Goal: Task Accomplishment & Management: Complete application form

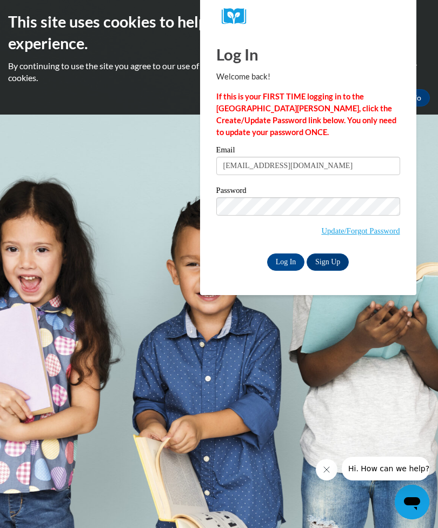
type input "bigtymerfatcat25@yahoo.com"
click at [287, 266] on input "Log In" at bounding box center [286, 261] width 38 height 17
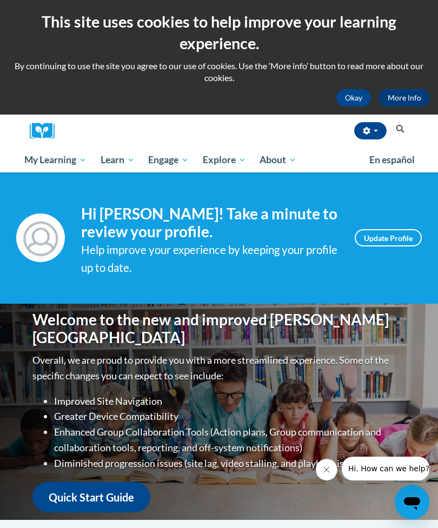
click at [396, 125] on icon "Search" at bounding box center [400, 129] width 8 height 8
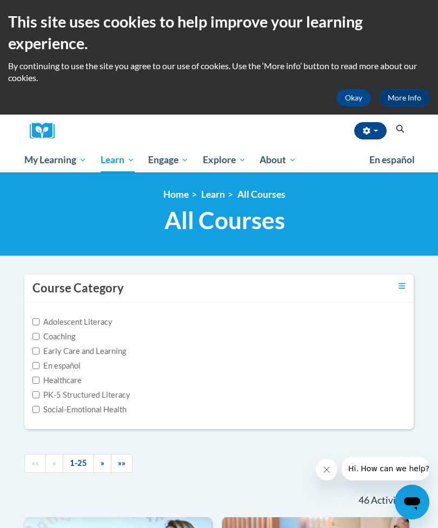
click at [396, 131] on icon "Search" at bounding box center [400, 129] width 10 height 8
click at [105, 458] on link "»" at bounding box center [102, 463] width 18 height 19
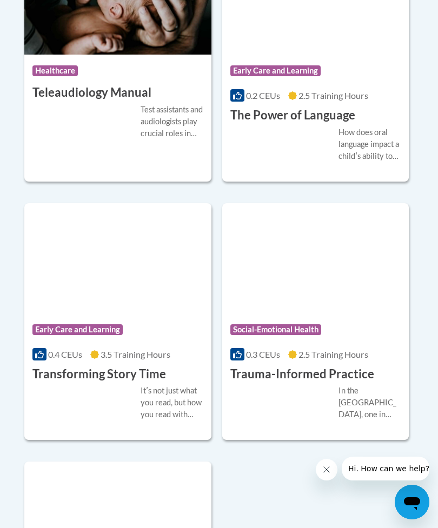
scroll to position [2724, 0]
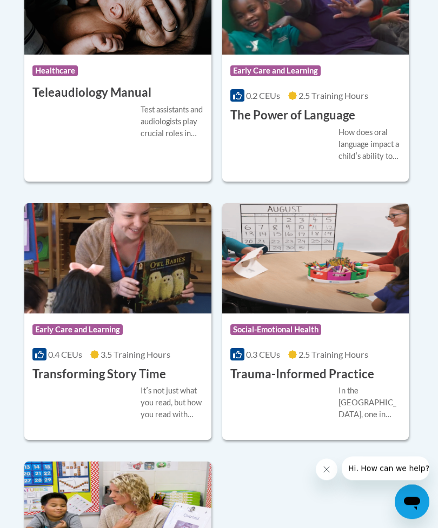
click at [147, 353] on div "Course Category: Early Care and Learning 0.4 CEUs 3.5 Training Hours COURSE Tra…" at bounding box center [117, 348] width 187 height 69
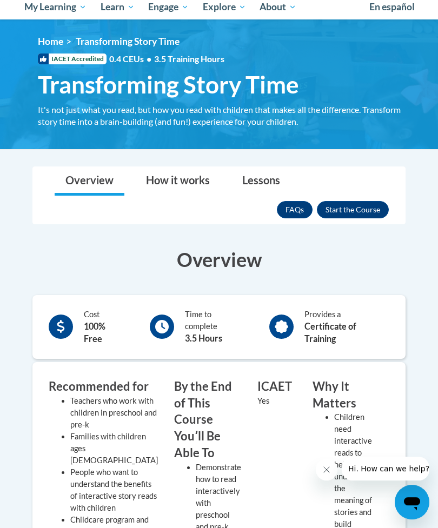
scroll to position [143, 0]
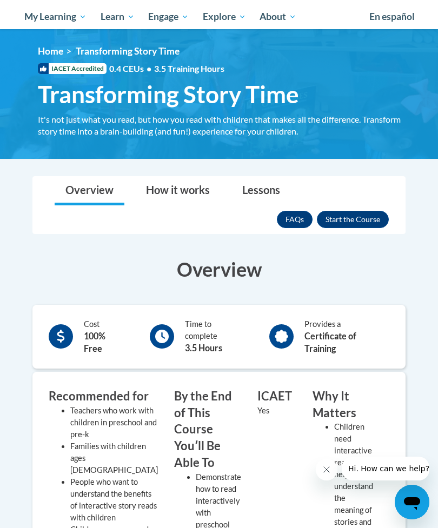
click at [362, 220] on button "Enroll" at bounding box center [353, 219] width 72 height 17
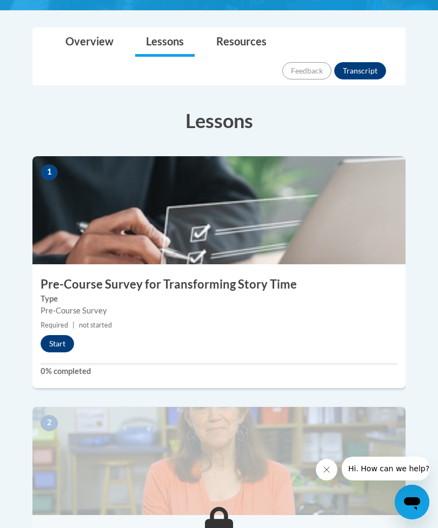
scroll to position [299, 0]
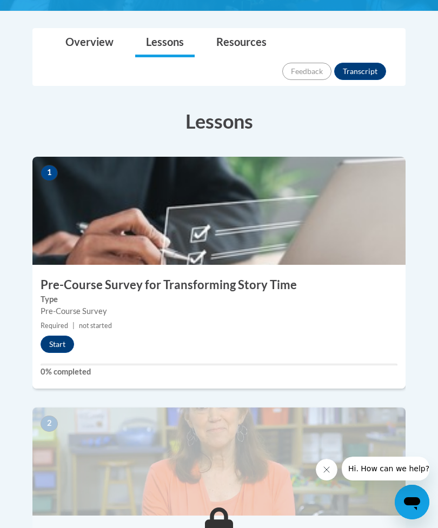
click at [57, 336] on button "Start" at bounding box center [57, 344] width 33 height 17
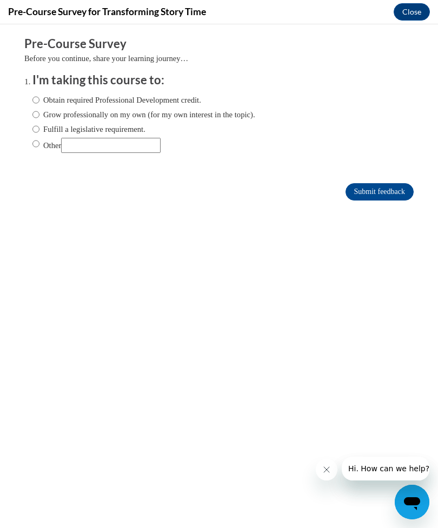
scroll to position [0, 0]
click at [33, 96] on input "Obtain required Professional Development credit." at bounding box center [35, 100] width 7 height 12
radio input "true"
click at [385, 193] on input "Submit feedback" at bounding box center [379, 191] width 68 height 17
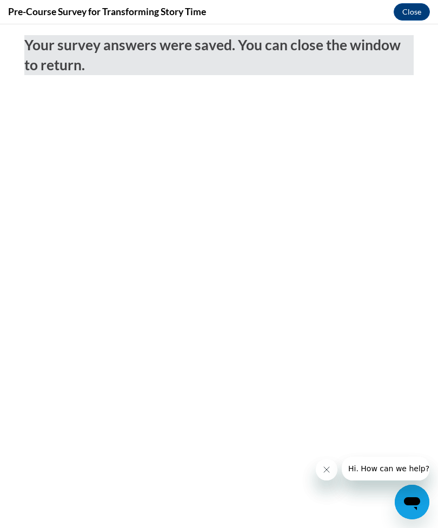
click at [417, 8] on button "Close" at bounding box center [411, 11] width 36 height 17
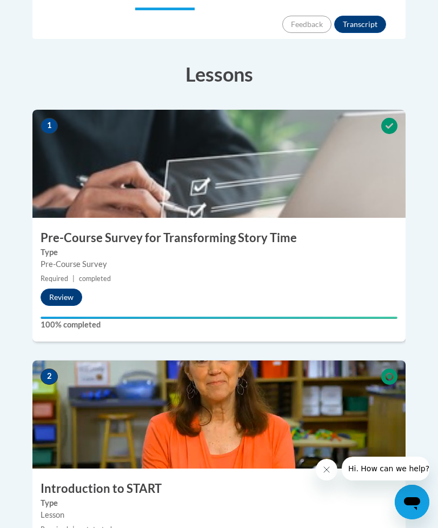
scroll to position [453, 0]
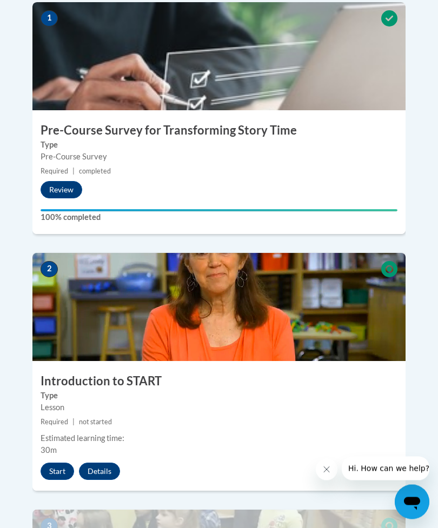
click at [58, 463] on button "Start" at bounding box center [57, 471] width 33 height 17
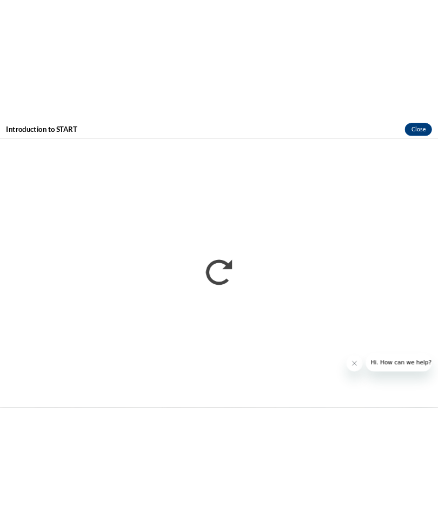
scroll to position [488, 0]
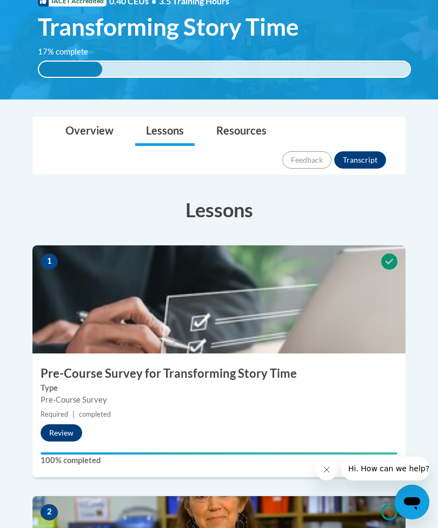
scroll to position [214, 0]
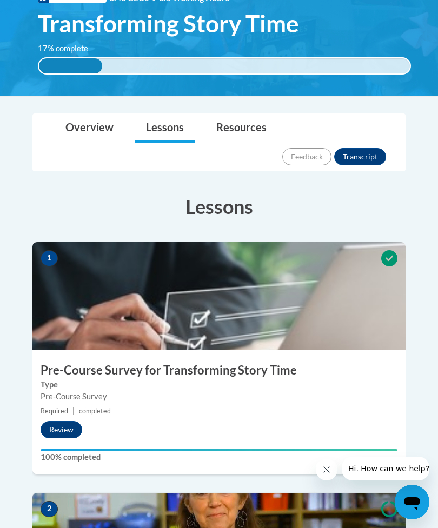
click at [59, 421] on button "Review" at bounding box center [62, 429] width 42 height 17
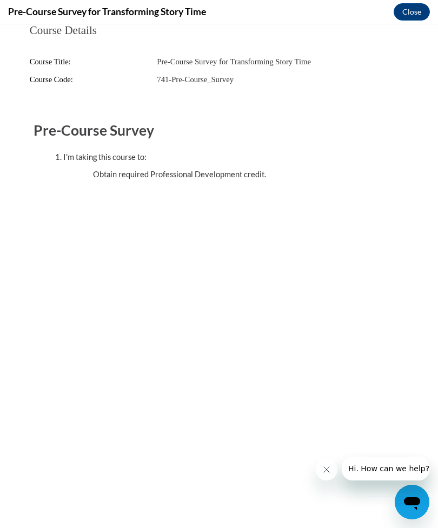
scroll to position [0, 0]
click at [417, 10] on button "Close" at bounding box center [411, 11] width 36 height 17
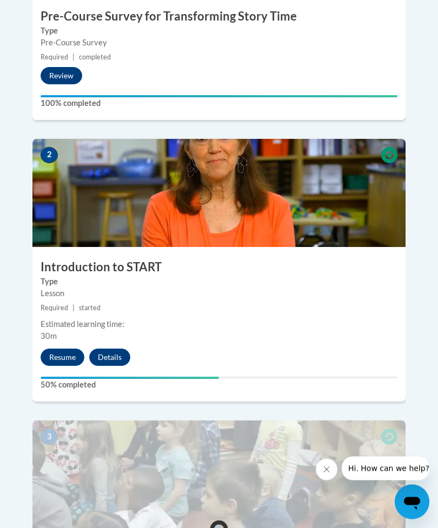
scroll to position [568, 0]
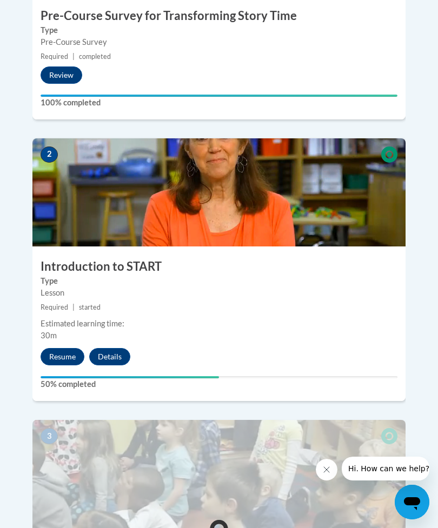
click at [65, 348] on button "Resume" at bounding box center [63, 356] width 44 height 17
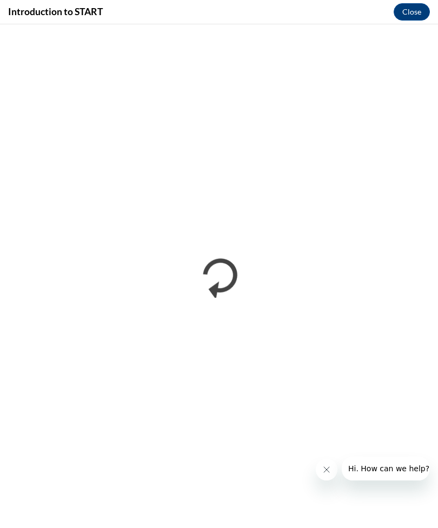
scroll to position [0, 0]
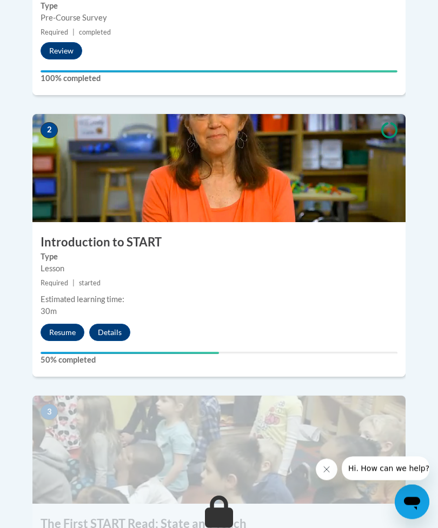
scroll to position [593, 0]
click at [61, 324] on button "Resume" at bounding box center [63, 332] width 44 height 17
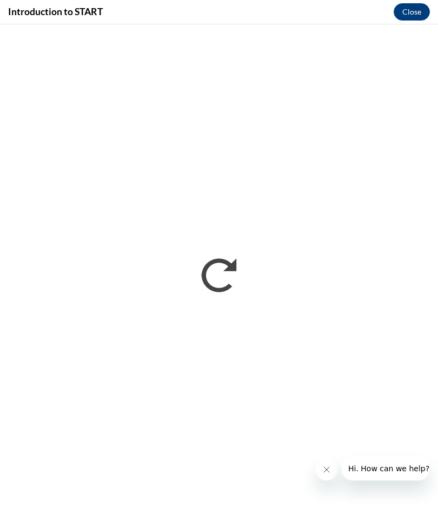
scroll to position [2474, 0]
click at [325, 470] on icon "Close message from company" at bounding box center [326, 469] width 9 height 9
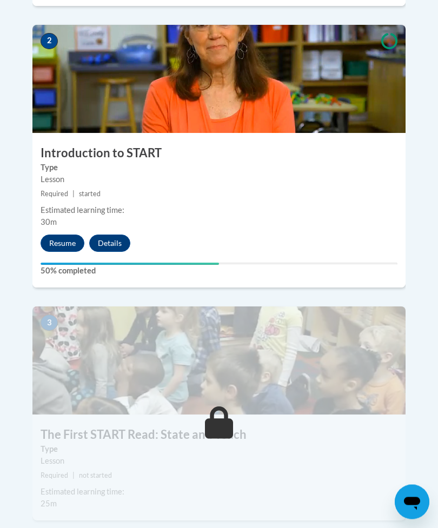
scroll to position [682, 0]
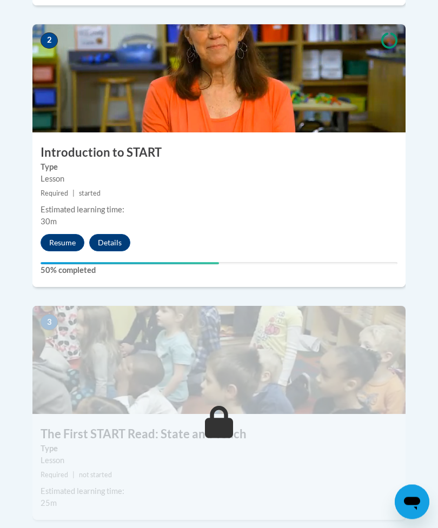
click at [63, 234] on button "Resume" at bounding box center [63, 242] width 44 height 17
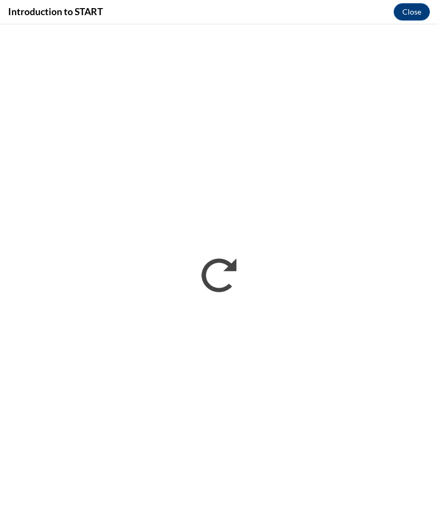
scroll to position [700, 0]
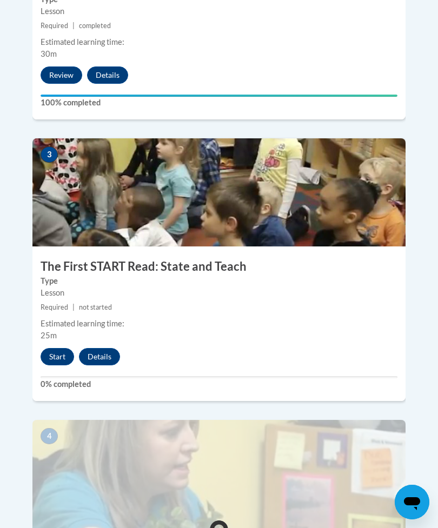
scroll to position [840, 0]
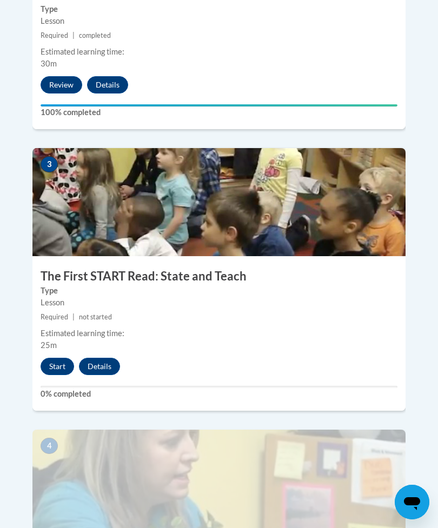
click at [55, 358] on button "Start" at bounding box center [57, 366] width 33 height 17
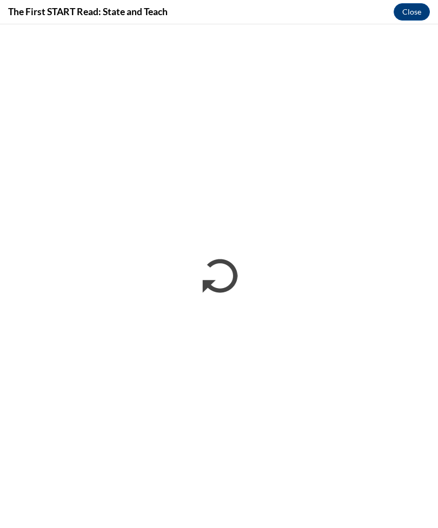
scroll to position [0, 0]
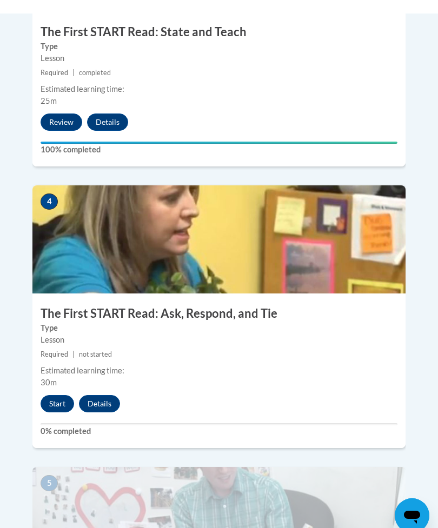
scroll to position [1084, 0]
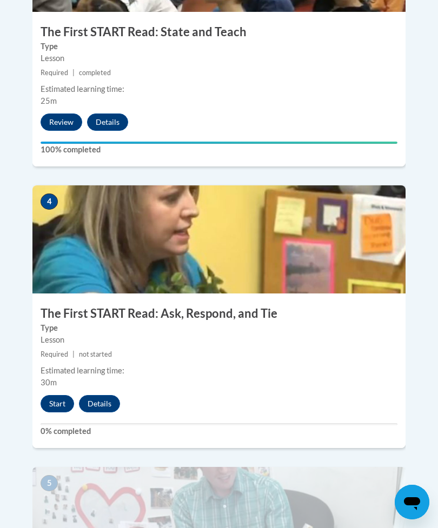
click at [53, 395] on button "Start" at bounding box center [57, 403] width 33 height 17
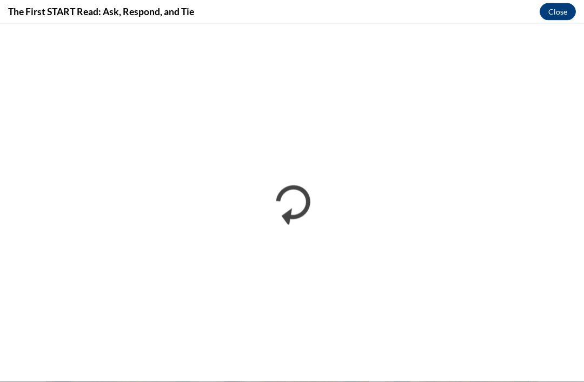
scroll to position [0, 0]
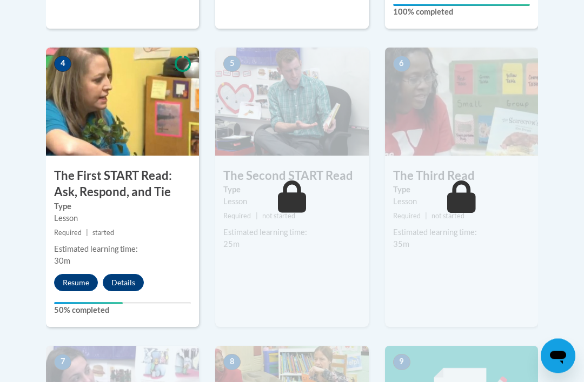
scroll to position [614, 0]
click at [73, 277] on button "Resume" at bounding box center [76, 282] width 44 height 17
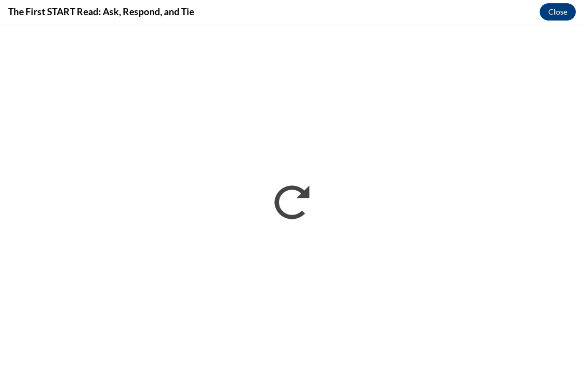
scroll to position [971, 0]
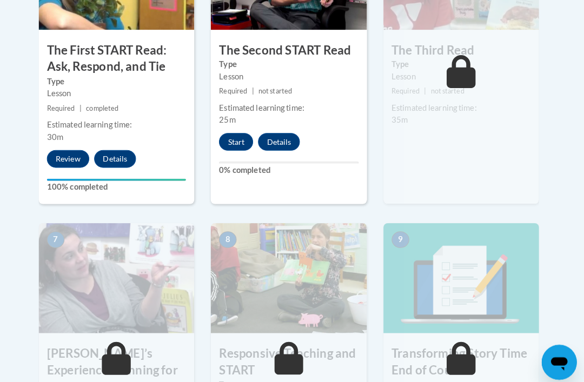
scroll to position [743, 0]
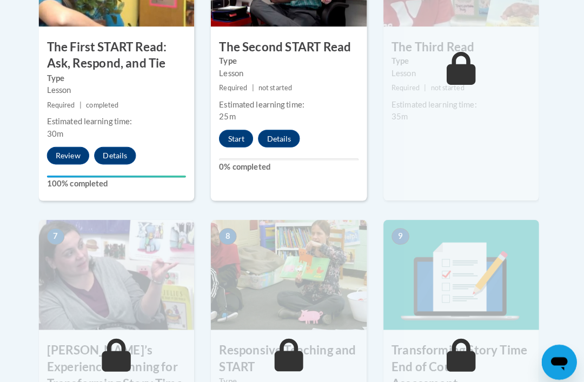
click at [234, 128] on button "Start" at bounding box center [239, 136] width 33 height 17
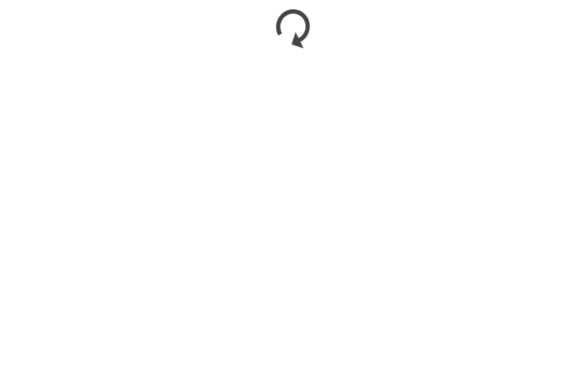
scroll to position [622, 0]
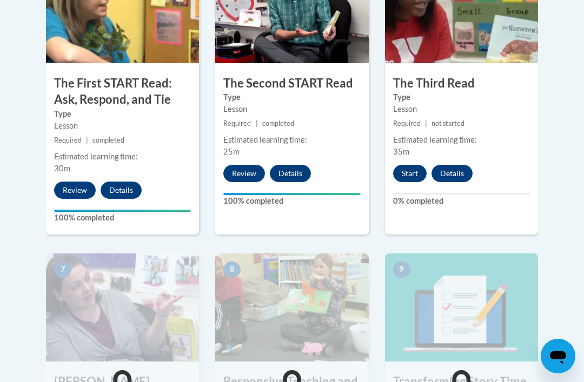
scroll to position [706, 0]
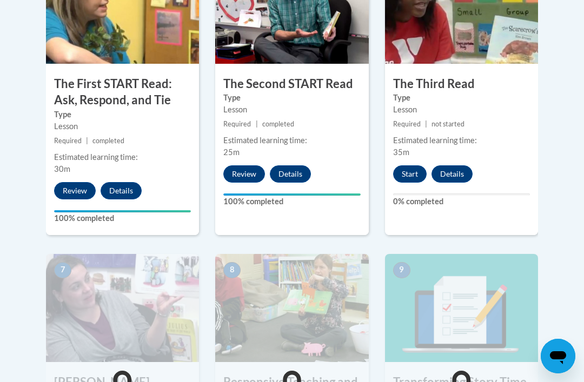
click at [411, 161] on div "6 The Third Read Type Lesson Required | not started Estimated learning time: 35…" at bounding box center [461, 95] width 153 height 279
click at [411, 165] on button "Start" at bounding box center [409, 173] width 33 height 17
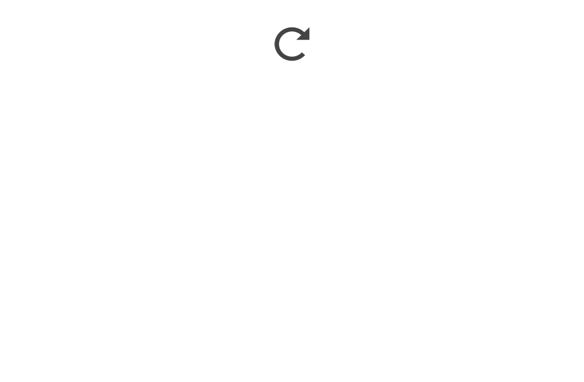
scroll to position [1063, 0]
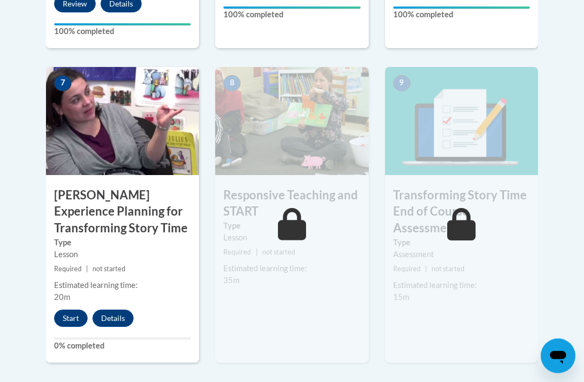
scroll to position [897, 0]
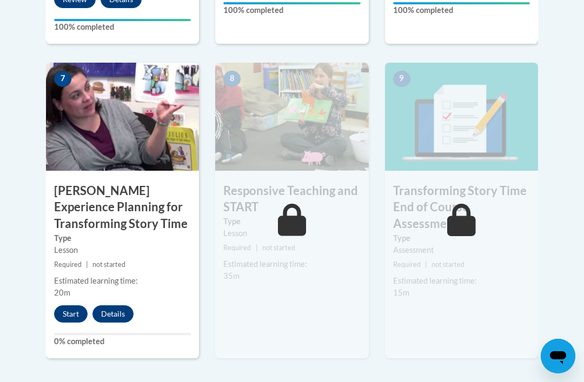
click at [69, 305] on button "Start" at bounding box center [70, 313] width 33 height 17
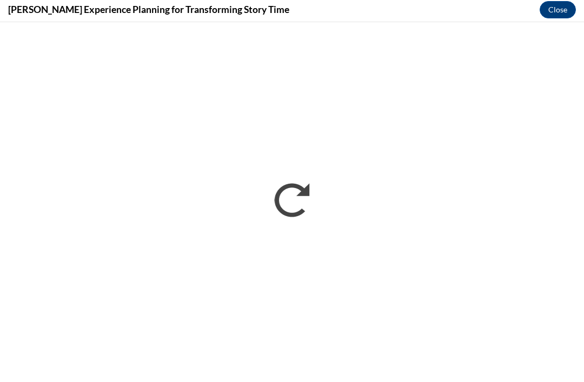
scroll to position [899, 0]
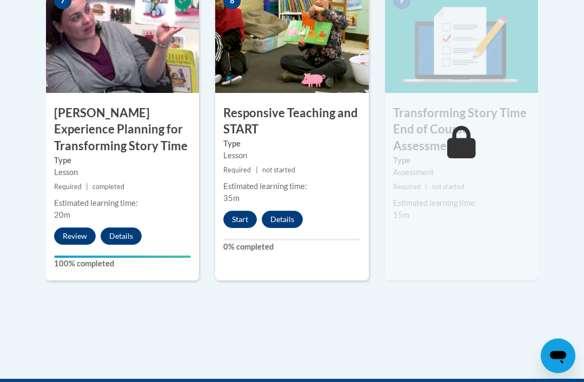
scroll to position [971, 0]
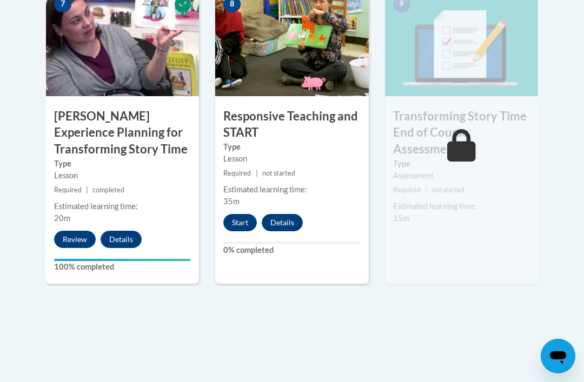
click at [241, 216] on button "Start" at bounding box center [239, 222] width 33 height 17
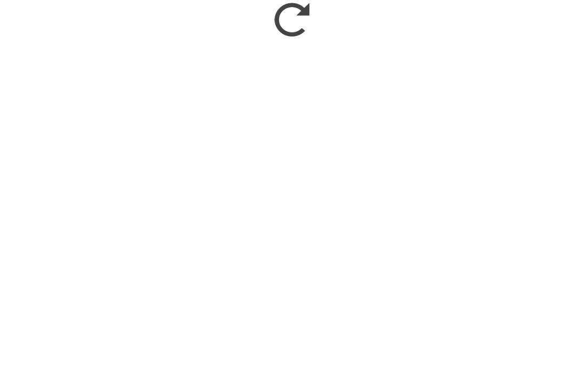
scroll to position [1146, 0]
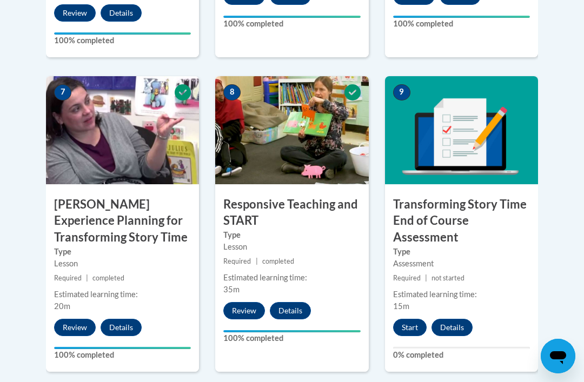
scroll to position [937, 0]
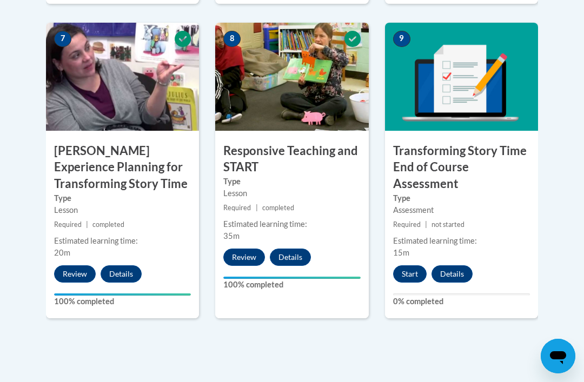
click at [410, 265] on button "Start" at bounding box center [409, 273] width 33 height 17
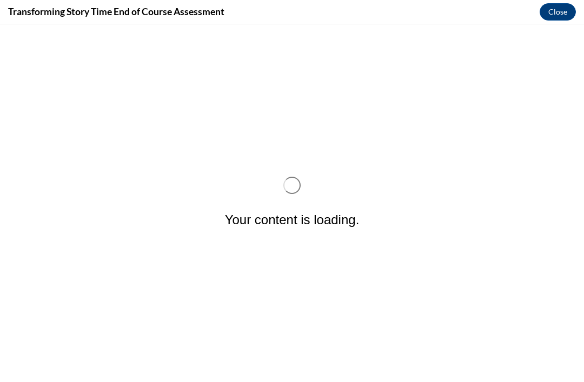
scroll to position [0, 0]
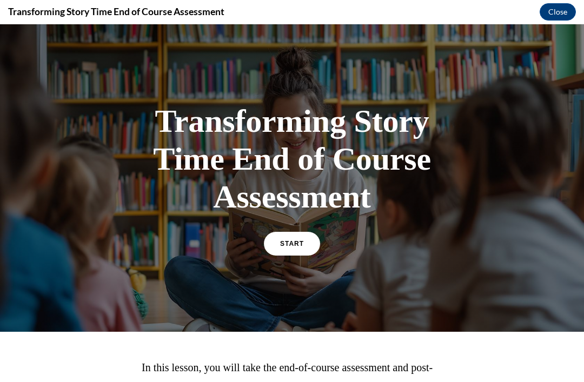
click at [301, 242] on span "START" at bounding box center [292, 244] width 24 height 8
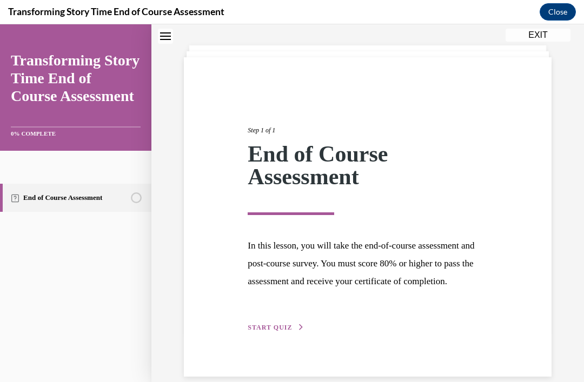
scroll to position [49, 0]
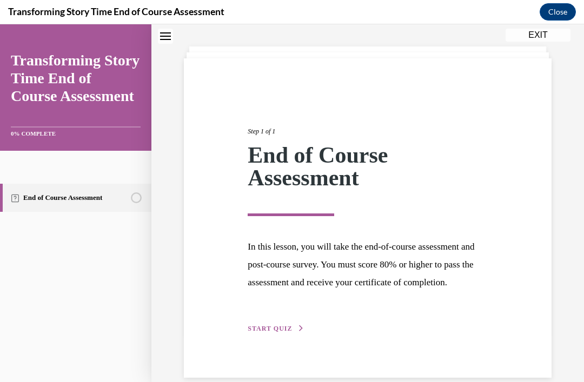
click at [279, 332] on span "START QUIZ" at bounding box center [269, 329] width 44 height 8
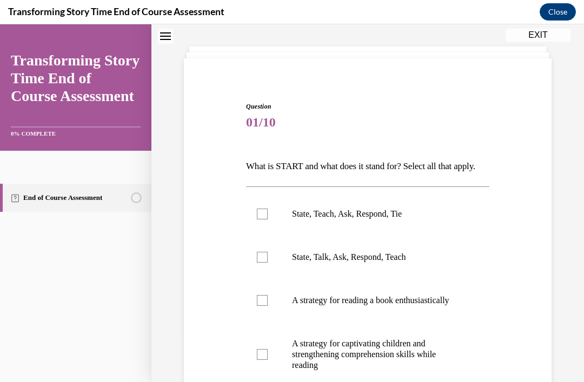
click at [260, 219] on div at bounding box center [262, 214] width 11 height 11
click at [260, 219] on input "State, Teach, Ask, Respond, Tie" at bounding box center [262, 214] width 11 height 11
checkbox input "true"
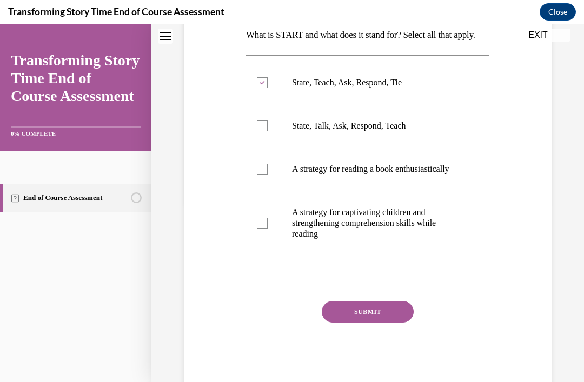
click at [380, 321] on button "SUBMIT" at bounding box center [367, 312] width 92 height 22
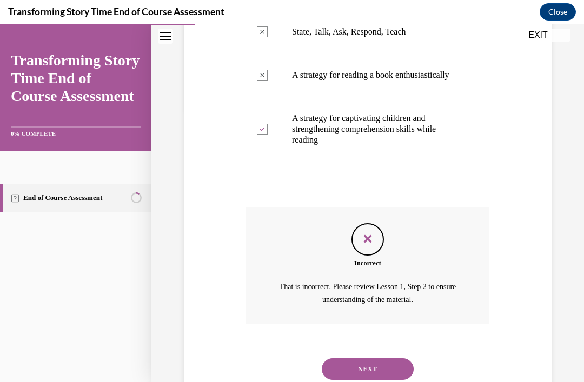
scroll to position [279, 0]
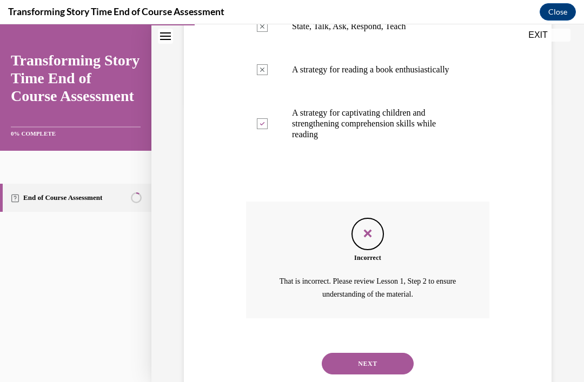
click at [385, 366] on button "NEXT" at bounding box center [367, 364] width 92 height 22
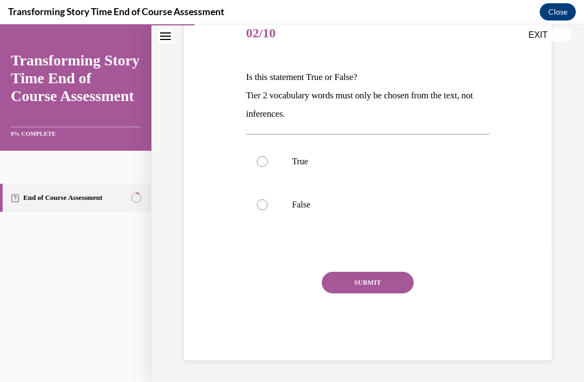
scroll to position [90, 0]
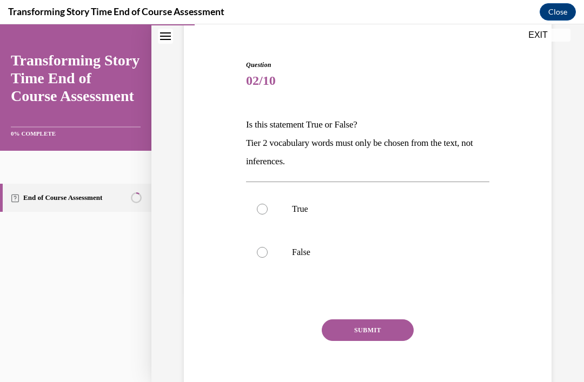
click at [256, 246] on label "False" at bounding box center [367, 252] width 243 height 43
click at [257, 247] on input "False" at bounding box center [262, 252] width 11 height 11
radio input "true"
click at [390, 325] on button "SUBMIT" at bounding box center [367, 330] width 92 height 22
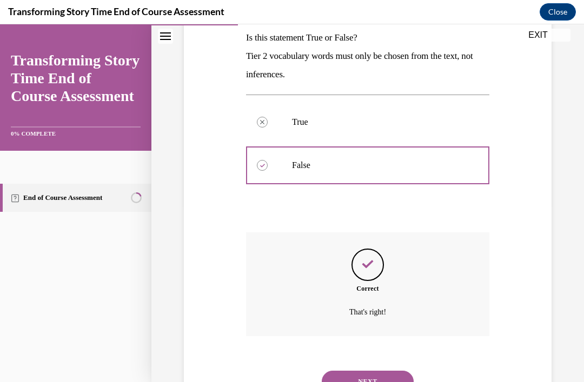
click at [386, 371] on button "NEXT" at bounding box center [367, 382] width 92 height 22
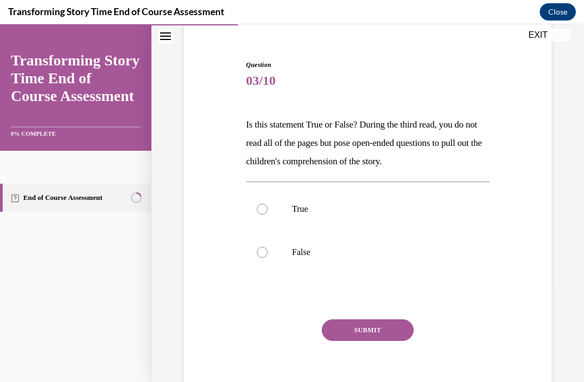
click at [264, 200] on label "True" at bounding box center [367, 208] width 243 height 43
click at [264, 204] on input "True" at bounding box center [262, 209] width 11 height 11
radio input "true"
click at [394, 332] on button "SUBMIT" at bounding box center [367, 330] width 92 height 22
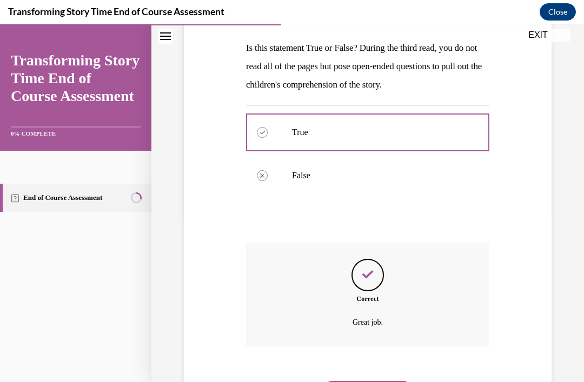
scroll to position [177, 0]
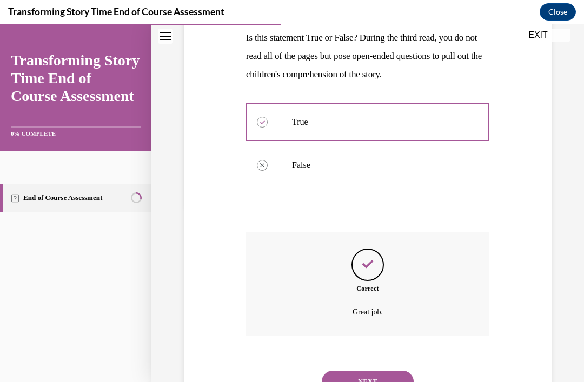
click at [379, 371] on button "NEXT" at bounding box center [367, 382] width 92 height 22
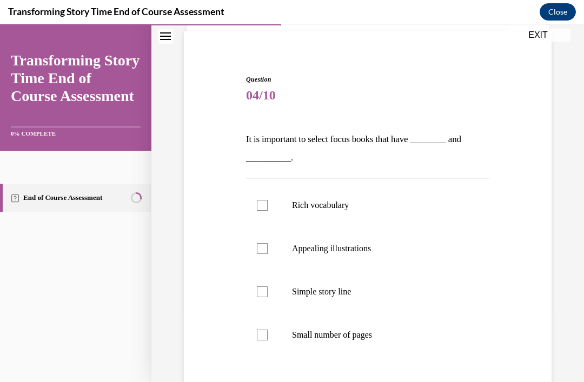
scroll to position [73, 0]
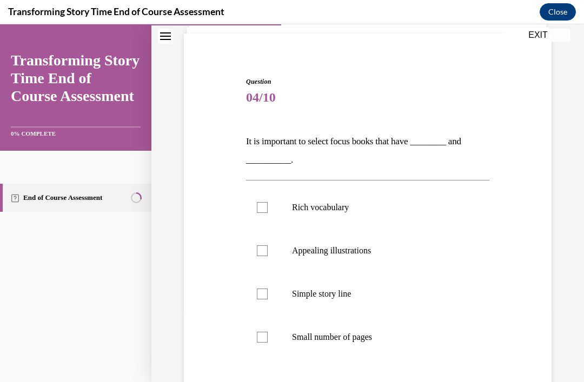
click at [268, 203] on label "Rich vocabulary" at bounding box center [367, 207] width 243 height 43
click at [267, 203] on input "Rich vocabulary" at bounding box center [262, 207] width 11 height 11
checkbox input "true"
click at [269, 250] on label "Appealing illustrations" at bounding box center [367, 250] width 243 height 43
click at [267, 250] on input "Appealing illustrations" at bounding box center [262, 250] width 11 height 11
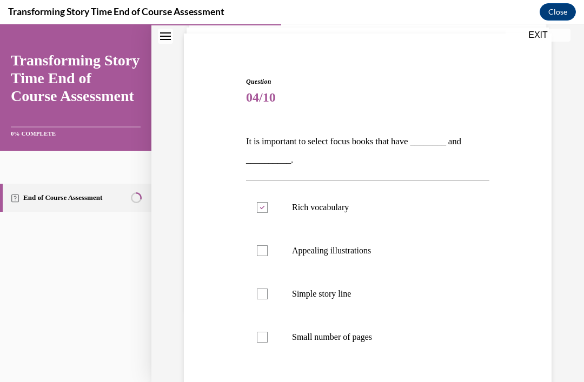
checkbox input "true"
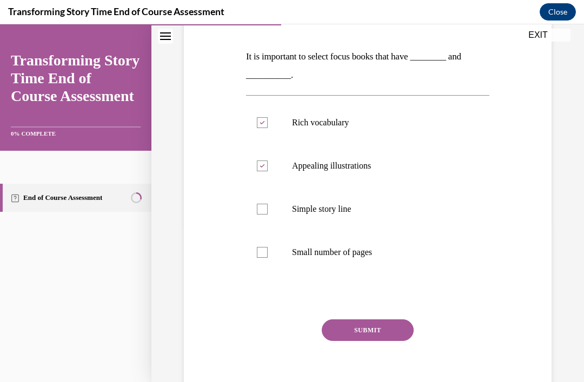
click at [383, 323] on button "SUBMIT" at bounding box center [367, 330] width 92 height 22
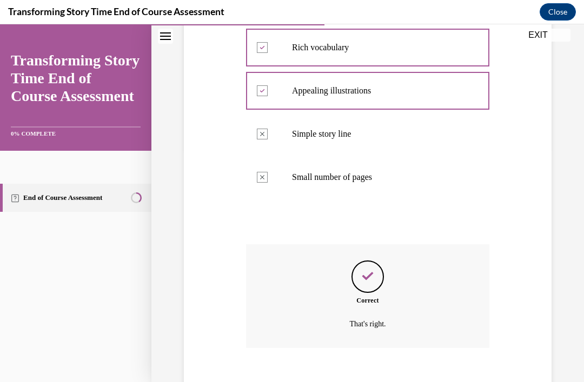
scroll to position [245, 0]
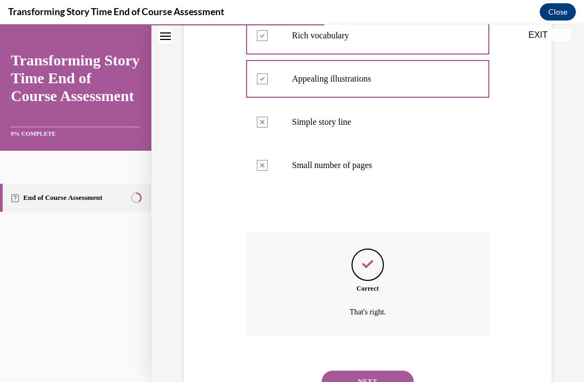
click at [379, 371] on button "NEXT" at bounding box center [367, 382] width 92 height 22
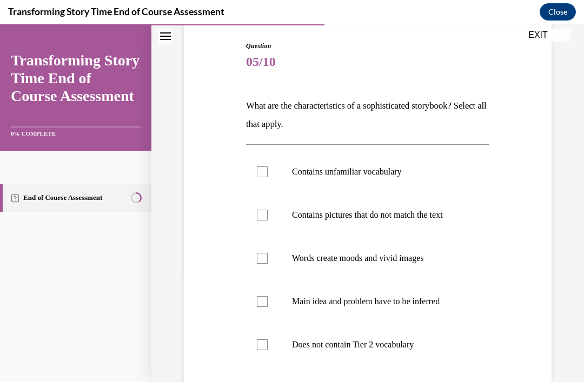
scroll to position [109, 0]
click at [270, 168] on label "Contains unfamiliar vocabulary" at bounding box center [367, 171] width 243 height 43
click at [267, 168] on input "Contains unfamiliar vocabulary" at bounding box center [262, 171] width 11 height 11
checkbox input "true"
click at [259, 214] on div at bounding box center [262, 215] width 11 height 11
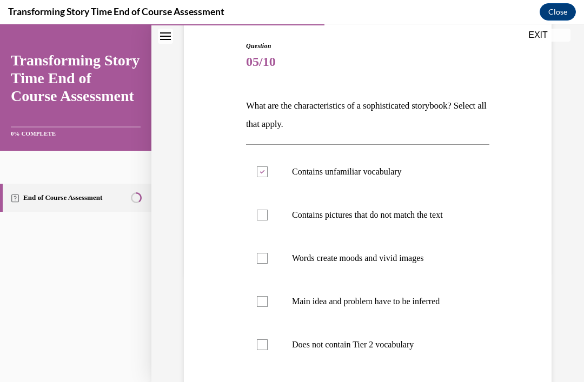
click at [259, 214] on input "Contains pictures that do not match the text" at bounding box center [262, 215] width 11 height 11
checkbox input "true"
click at [259, 255] on div at bounding box center [262, 258] width 11 height 11
click at [259, 255] on input "Words create moods and vivid images" at bounding box center [262, 258] width 11 height 11
checkbox input "true"
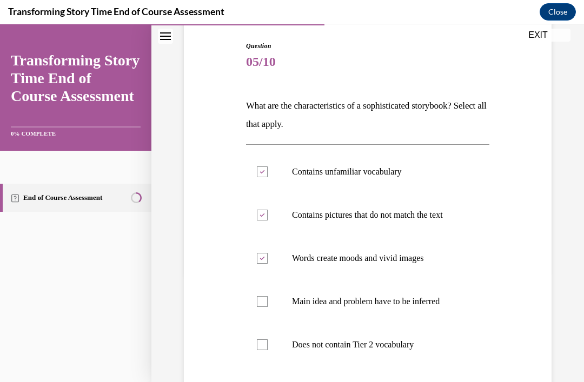
click at [259, 298] on div at bounding box center [262, 301] width 11 height 11
click at [259, 298] on input "Main idea and problem have to be inferred" at bounding box center [262, 301] width 11 height 11
checkbox input "true"
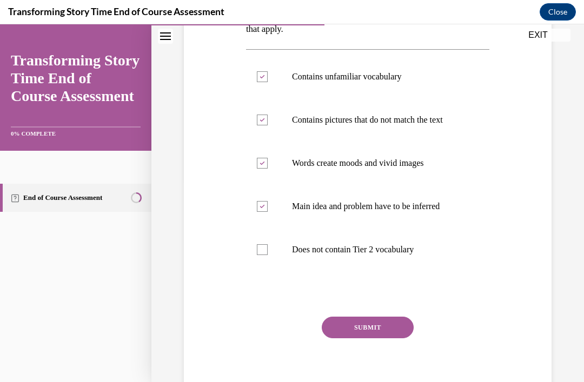
scroll to position [202, 0]
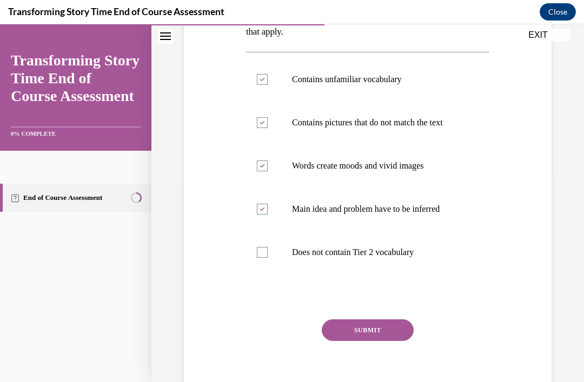
click at [379, 325] on button "SUBMIT" at bounding box center [367, 330] width 92 height 22
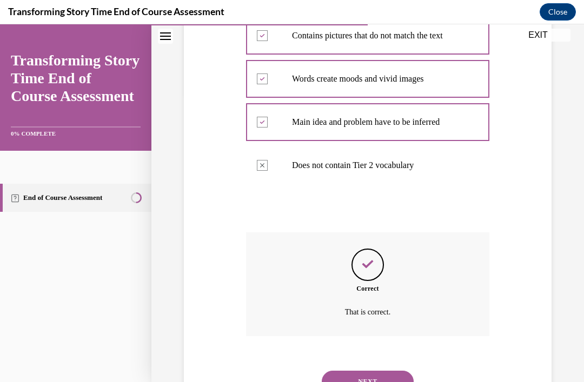
click at [388, 371] on button "NEXT" at bounding box center [367, 382] width 92 height 22
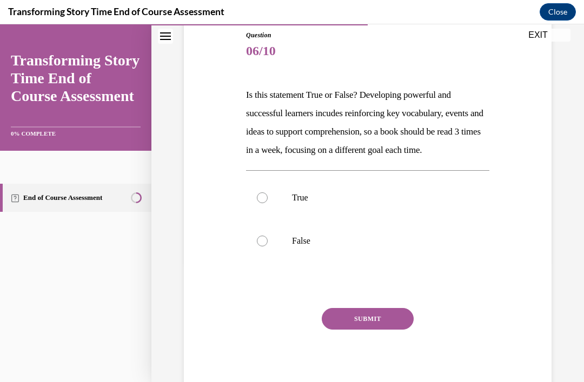
click at [263, 203] on div at bounding box center [262, 197] width 11 height 11
click at [263, 203] on input "True" at bounding box center [262, 197] width 11 height 11
radio input "true"
click at [377, 330] on button "SUBMIT" at bounding box center [367, 319] width 92 height 22
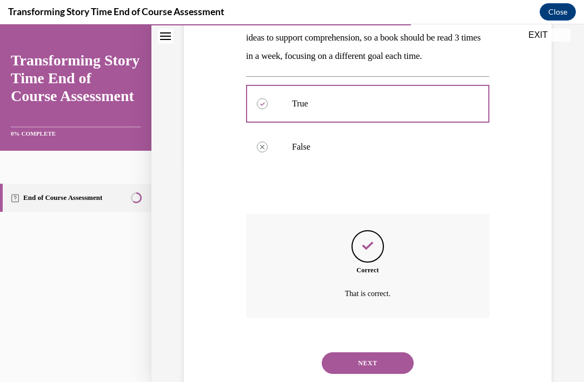
scroll to position [214, 0]
click at [375, 360] on button "NEXT" at bounding box center [367, 363] width 92 height 22
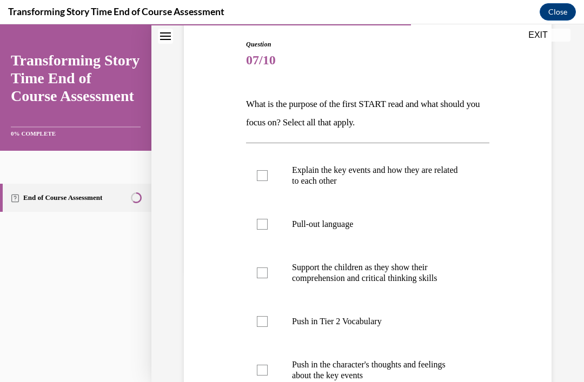
scroll to position [111, 0]
click at [263, 169] on label "Explain the key events and how they are related to each other" at bounding box center [367, 176] width 243 height 54
click at [263, 170] on input "Explain the key events and how they are related to each other" at bounding box center [262, 175] width 11 height 11
checkbox input "true"
click at [261, 320] on div at bounding box center [262, 321] width 11 height 11
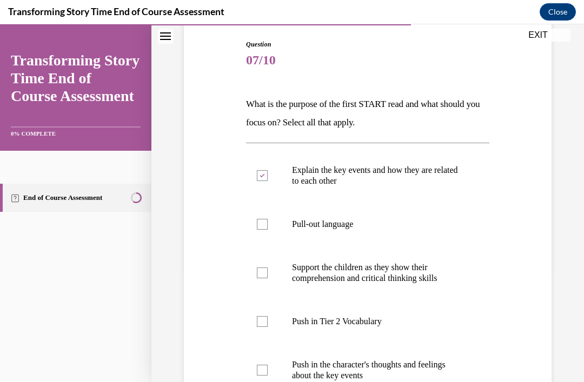
click at [261, 320] on input "Push in Tier 2 Vocabulary" at bounding box center [262, 321] width 11 height 11
checkbox input "true"
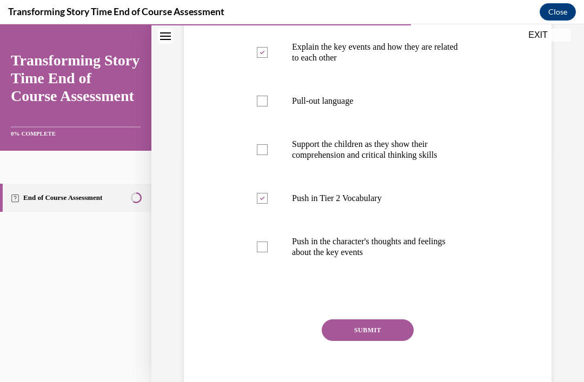
click at [379, 334] on button "SUBMIT" at bounding box center [367, 330] width 92 height 22
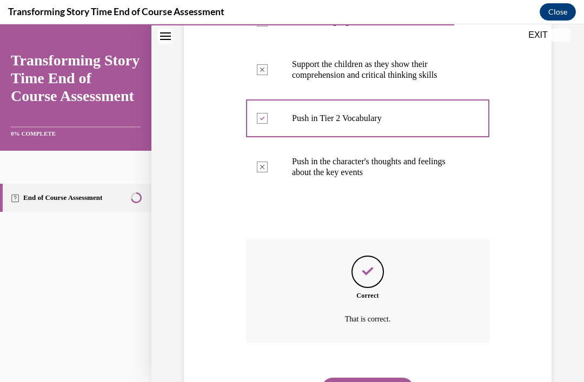
scroll to position [321, 0]
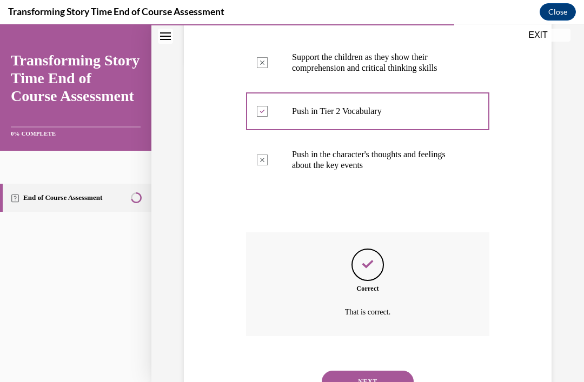
click at [391, 371] on button "NEXT" at bounding box center [367, 382] width 92 height 22
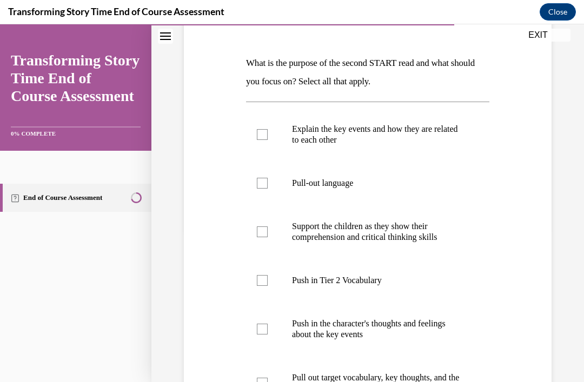
scroll to position [152, 0]
click at [257, 276] on div at bounding box center [262, 280] width 11 height 11
click at [257, 276] on input "Push in Tier 2 Vocabulary" at bounding box center [262, 280] width 11 height 11
checkbox input "true"
click at [250, 325] on label "Push in the character's thoughts and feelings about the key events" at bounding box center [367, 329] width 243 height 54
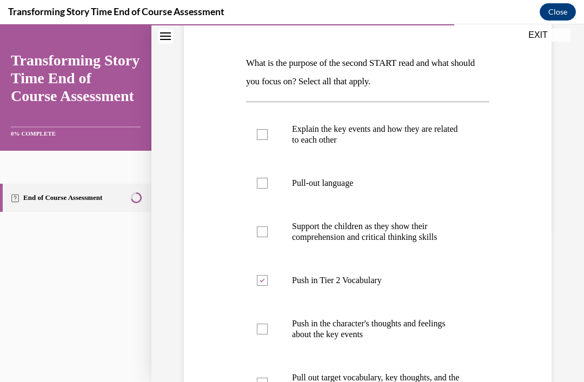
click at [257, 325] on input "Push in the character's thoughts and feelings about the key events" at bounding box center [262, 329] width 11 height 11
checkbox input "true"
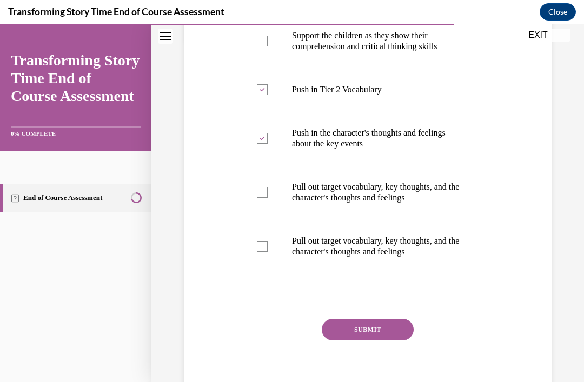
scroll to position [342, 0]
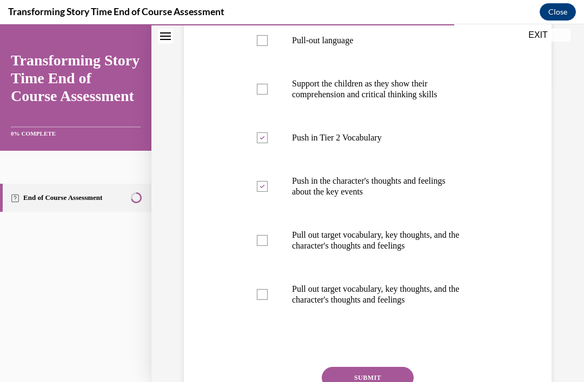
click at [383, 377] on button "SUBMIT" at bounding box center [367, 378] width 92 height 22
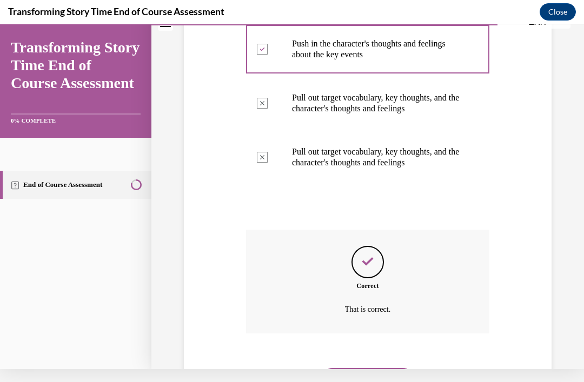
scroll to position [429, 0]
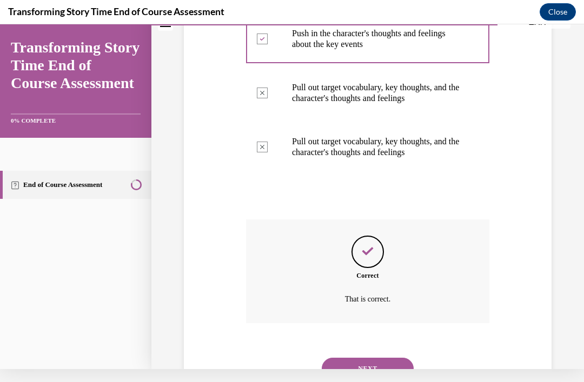
click at [380, 358] on button "NEXT" at bounding box center [367, 369] width 92 height 22
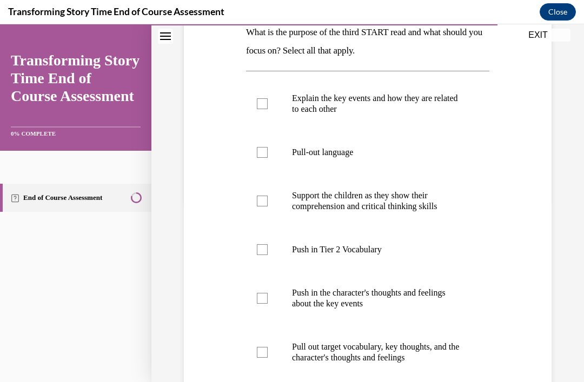
scroll to position [185, 0]
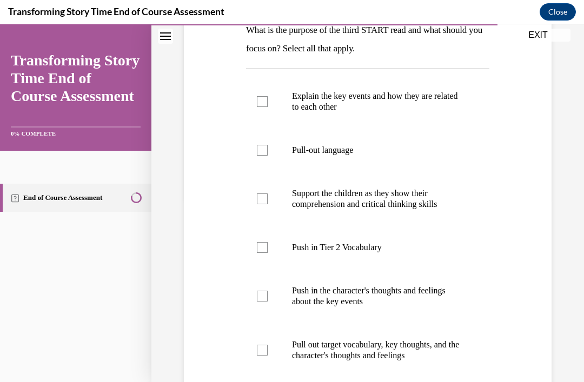
click at [259, 196] on div at bounding box center [262, 198] width 11 height 11
click at [259, 196] on input "Support the children as they show their comprehension and critical thinking ski…" at bounding box center [262, 198] width 11 height 11
checkbox input "true"
click at [260, 145] on div at bounding box center [262, 150] width 11 height 11
click at [260, 145] on input "Pull-out language" at bounding box center [262, 150] width 11 height 11
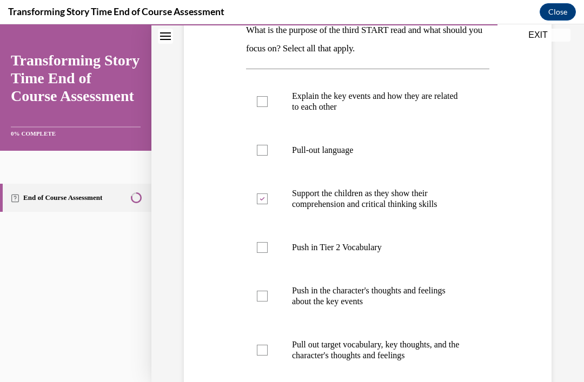
checkbox input "true"
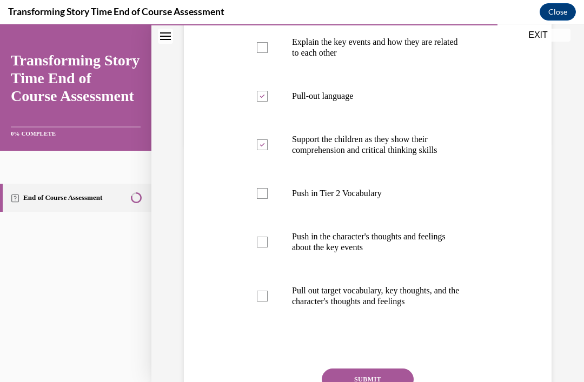
scroll to position [239, 0]
click at [263, 293] on div at bounding box center [262, 296] width 11 height 11
click at [263, 293] on input "Pull out target vocabulary, key thoughts, and the character's thoughts and feel…" at bounding box center [262, 296] width 11 height 11
checkbox input "true"
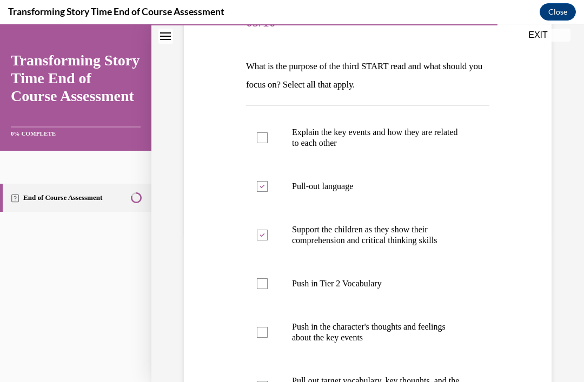
scroll to position [156, 0]
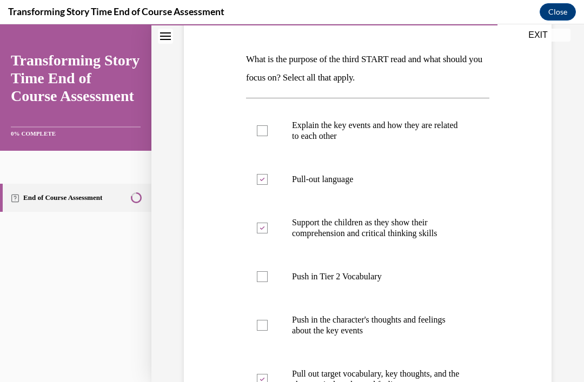
click at [263, 123] on label "Explain the key events and how they are related to each other" at bounding box center [367, 131] width 243 height 54
click at [263, 125] on input "Explain the key events and how they are related to each other" at bounding box center [262, 130] width 11 height 11
checkbox input "true"
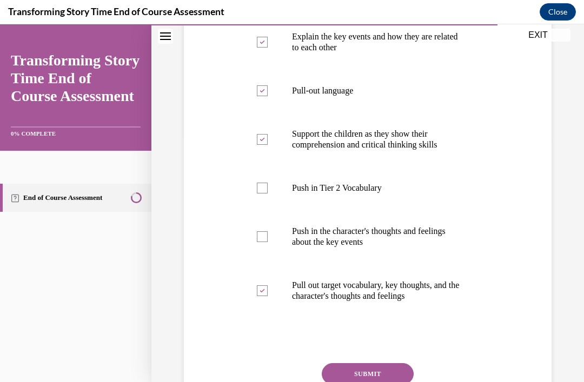
scroll to position [247, 0]
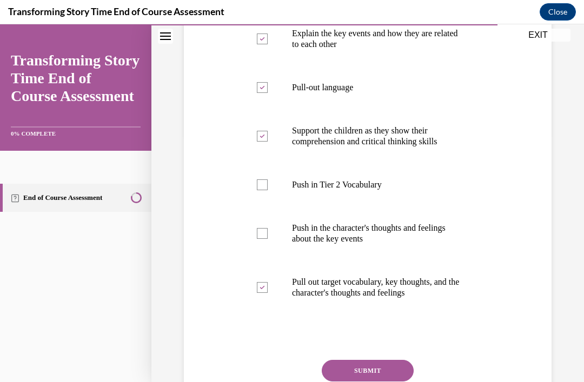
click at [262, 183] on div at bounding box center [262, 184] width 11 height 11
click at [262, 183] on input "Push in Tier 2 Vocabulary" at bounding box center [262, 184] width 11 height 11
checkbox input "true"
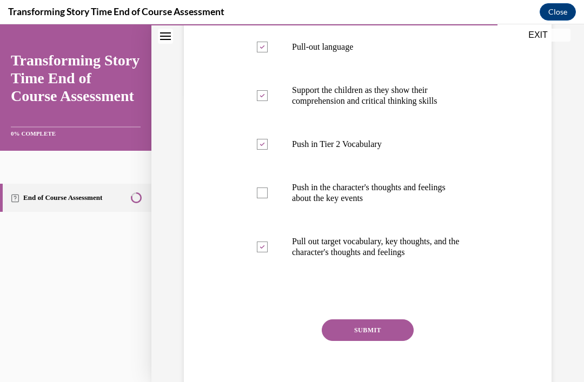
click at [383, 328] on button "SUBMIT" at bounding box center [367, 330] width 92 height 22
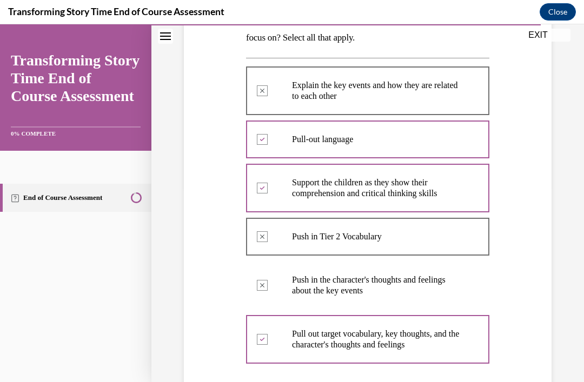
scroll to position [190, 0]
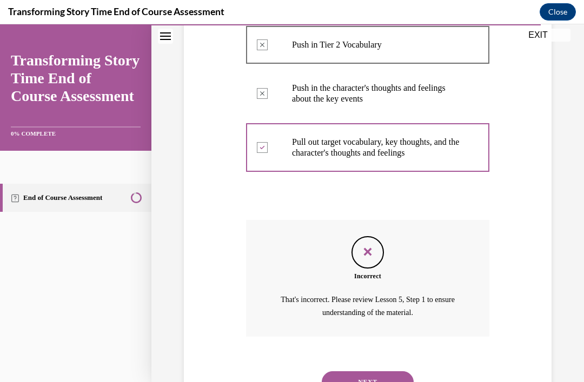
click at [378, 371] on button "NEXT" at bounding box center [367, 382] width 92 height 22
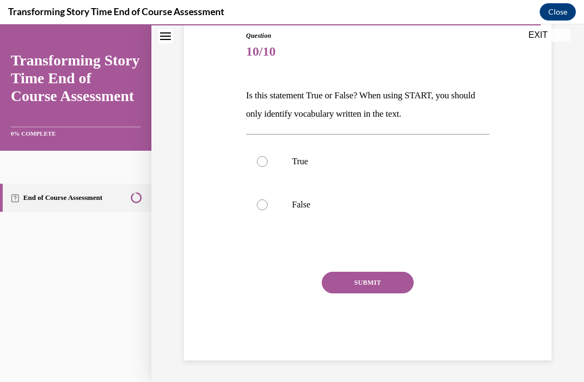
scroll to position [72, 0]
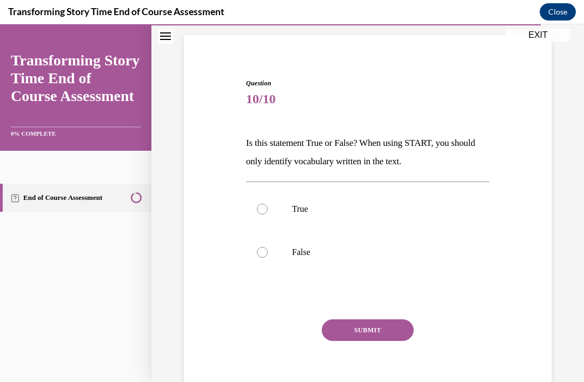
click at [267, 241] on label "False" at bounding box center [367, 252] width 243 height 43
click at [267, 247] on input "False" at bounding box center [262, 252] width 11 height 11
radio input "true"
click at [381, 323] on button "SUBMIT" at bounding box center [367, 330] width 92 height 22
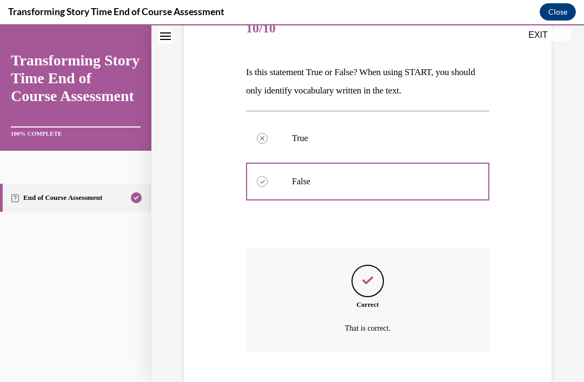
scroll to position [159, 0]
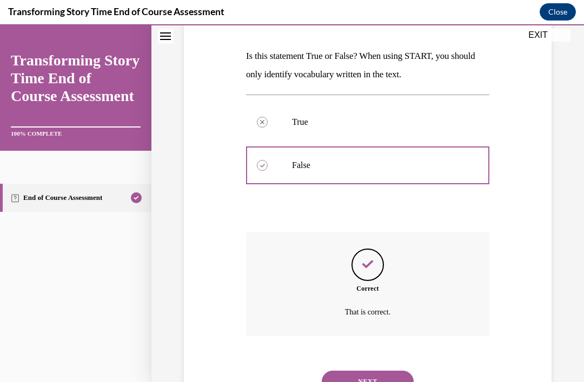
click at [387, 371] on button "NEXT" at bounding box center [367, 382] width 92 height 22
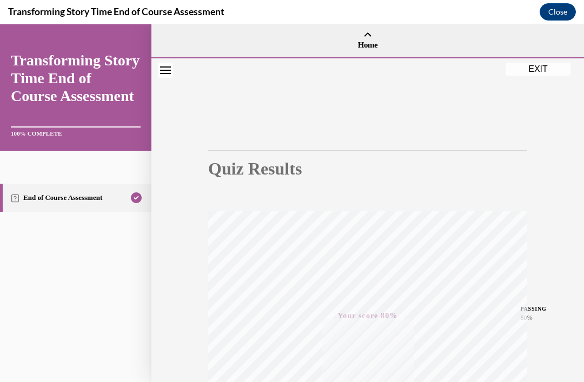
scroll to position [0, 0]
click at [545, 63] on button "EXIT" at bounding box center [537, 68] width 65 height 13
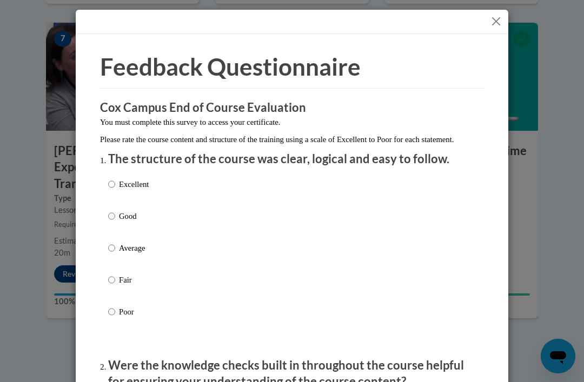
click at [116, 178] on label "Excellent" at bounding box center [128, 192] width 41 height 29
click at [115, 178] on input "Excellent" at bounding box center [111, 184] width 7 height 12
radio input "true"
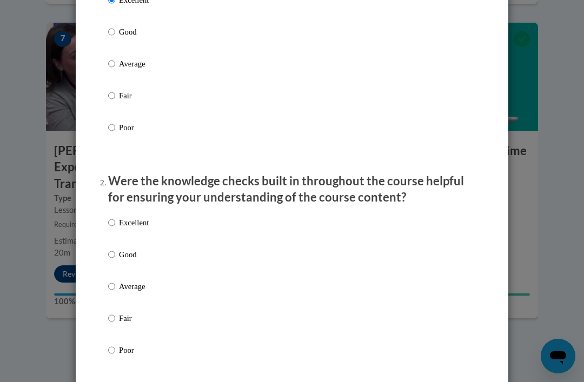
scroll to position [192, 0]
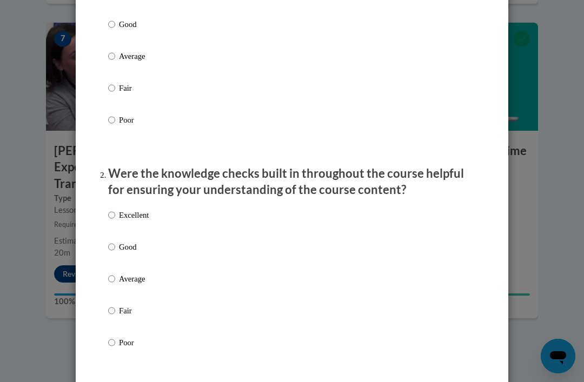
click at [118, 209] on label "Excellent" at bounding box center [128, 223] width 41 height 29
click at [115, 209] on input "Excellent" at bounding box center [111, 215] width 7 height 12
radio input "true"
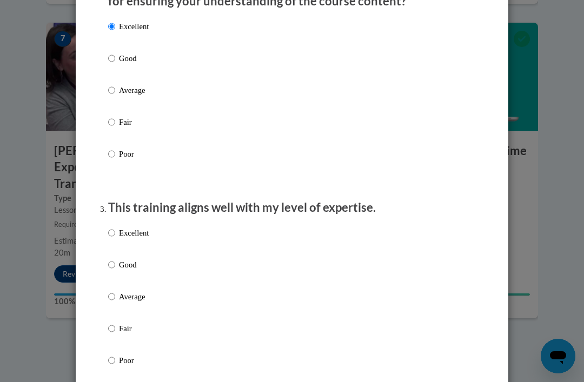
scroll to position [401, 0]
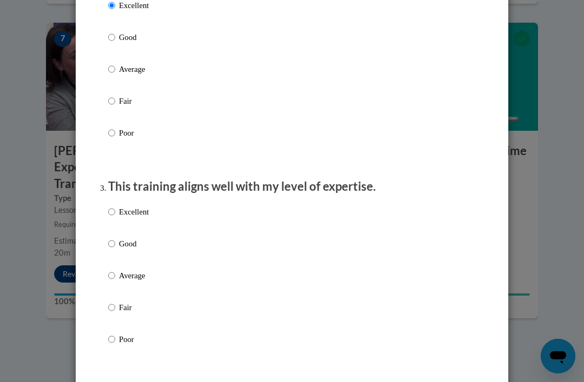
click at [115, 210] on input "Excellent" at bounding box center [111, 212] width 7 height 12
radio input "true"
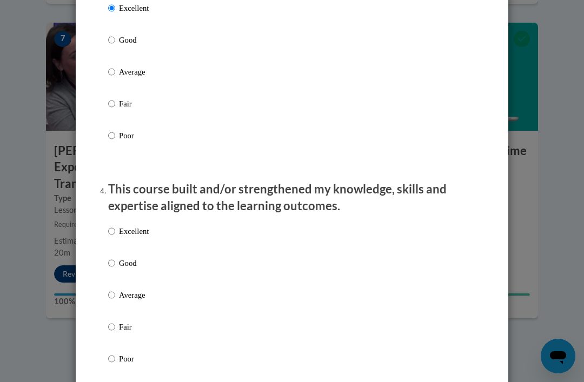
scroll to position [605, 0]
click at [115, 225] on input "Excellent" at bounding box center [111, 231] width 7 height 12
radio input "true"
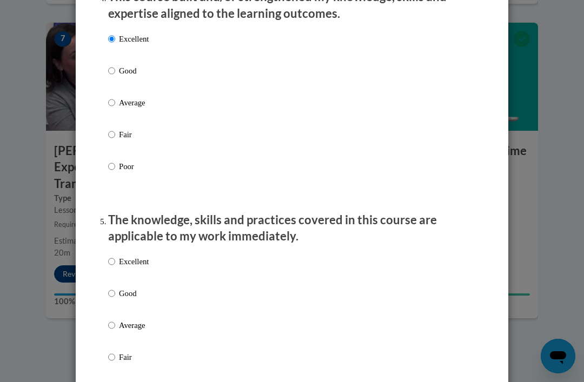
scroll to position [817, 0]
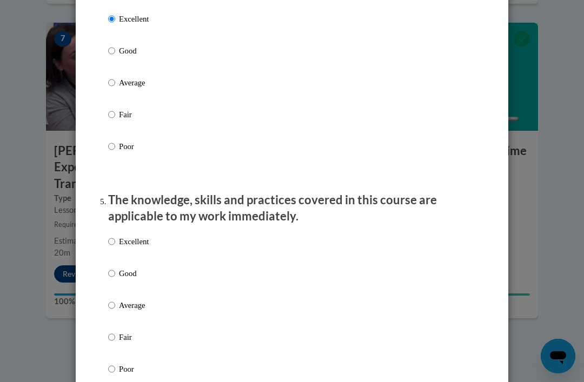
click at [121, 238] on p "Excellent" at bounding box center [134, 242] width 30 height 12
click at [115, 238] on input "Excellent" at bounding box center [111, 242] width 7 height 12
radio input "true"
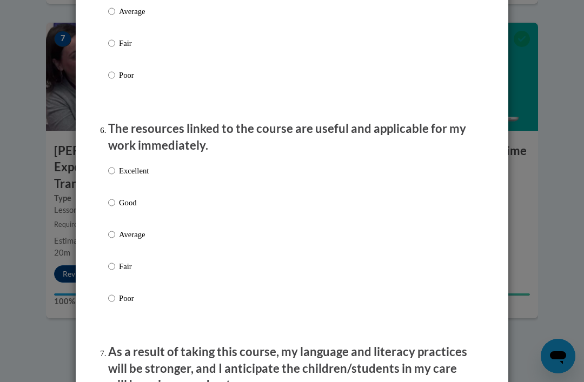
scroll to position [1112, 0]
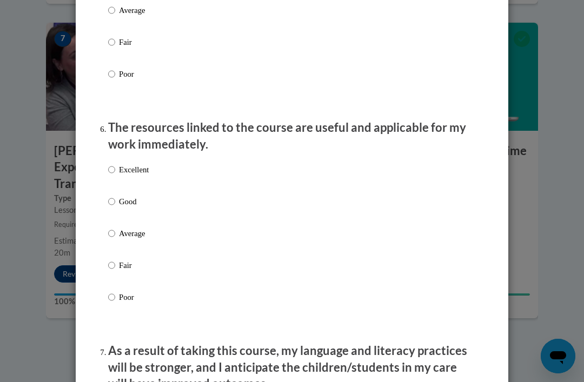
click at [117, 164] on label "Excellent" at bounding box center [128, 178] width 41 height 29
click at [115, 164] on input "Excellent" at bounding box center [111, 170] width 7 height 12
radio input "true"
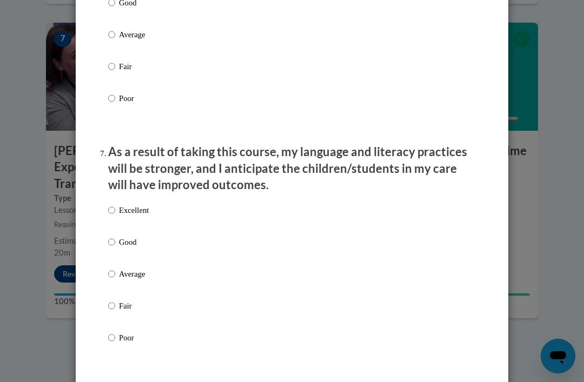
scroll to position [1312, 0]
click at [116, 204] on label "Excellent" at bounding box center [128, 218] width 41 height 29
click at [115, 204] on input "Excellent" at bounding box center [111, 210] width 7 height 12
radio input "true"
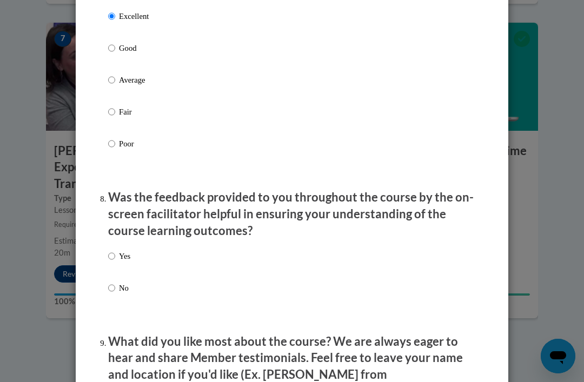
scroll to position [1507, 0]
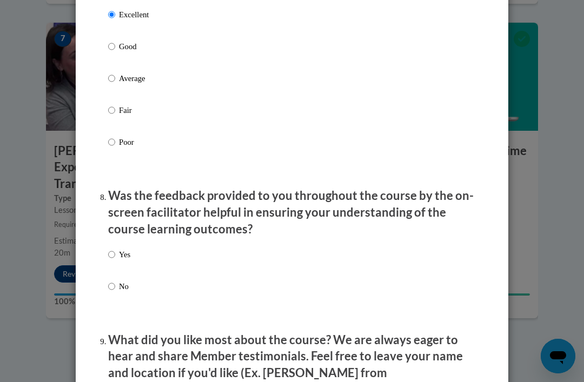
click at [110, 249] on input "Yes" at bounding box center [111, 255] width 7 height 12
radio input "true"
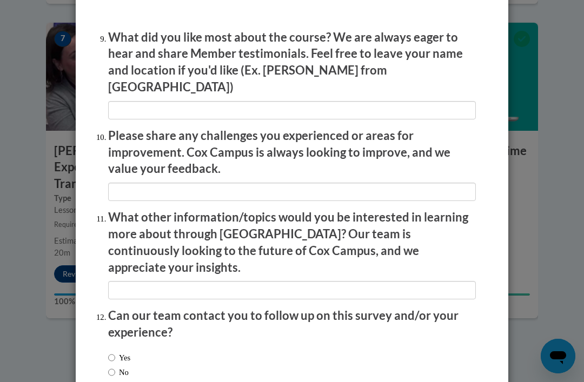
scroll to position [1809, 0]
click at [115, 366] on input "No" at bounding box center [111, 372] width 7 height 12
radio input "true"
